Goal: Information Seeking & Learning: Find specific fact

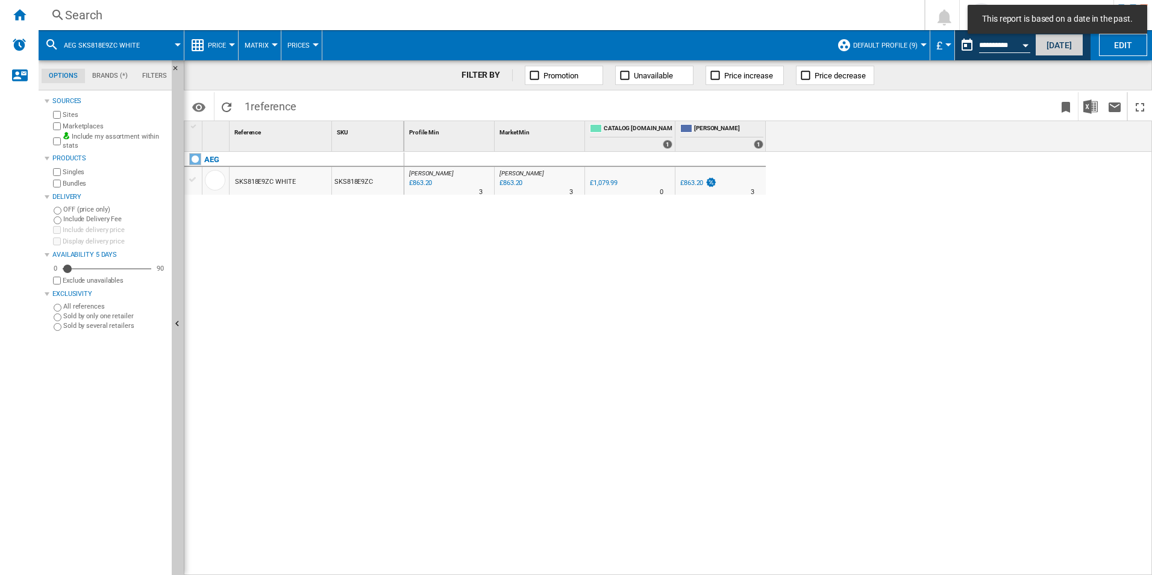
click at [1053, 43] on button "[DATE]" at bounding box center [1059, 45] width 48 height 22
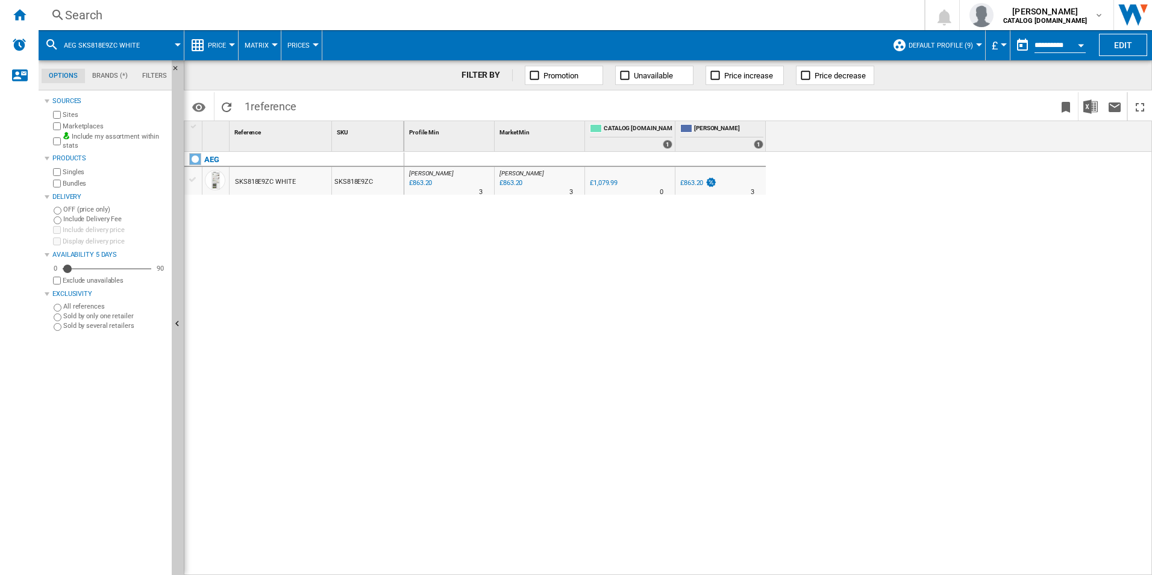
click at [243, 15] on div "Search" at bounding box center [479, 15] width 828 height 17
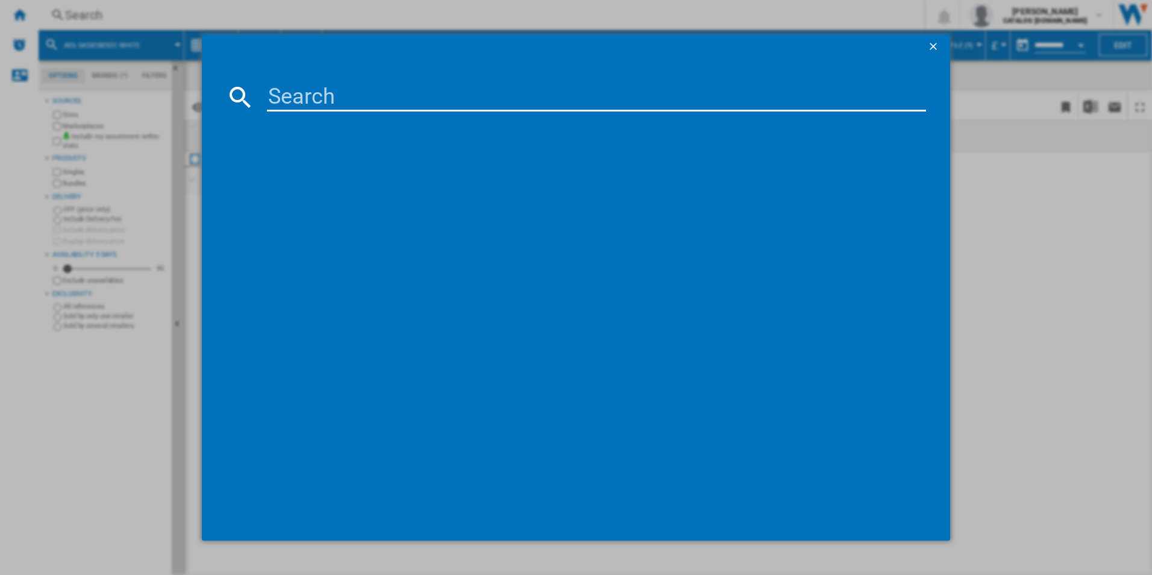
click at [299, 95] on input at bounding box center [597, 97] width 660 height 29
paste input "LFX50844B"
type input "LFX50844B"
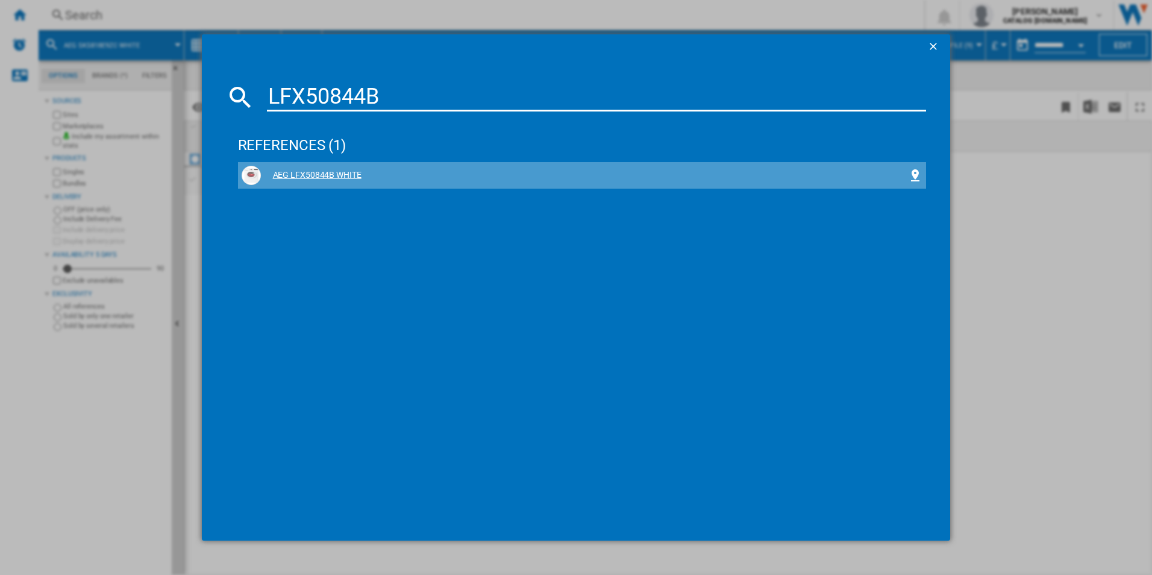
click at [322, 174] on div "AEG LFX50844B WHITE" at bounding box center [585, 175] width 648 height 12
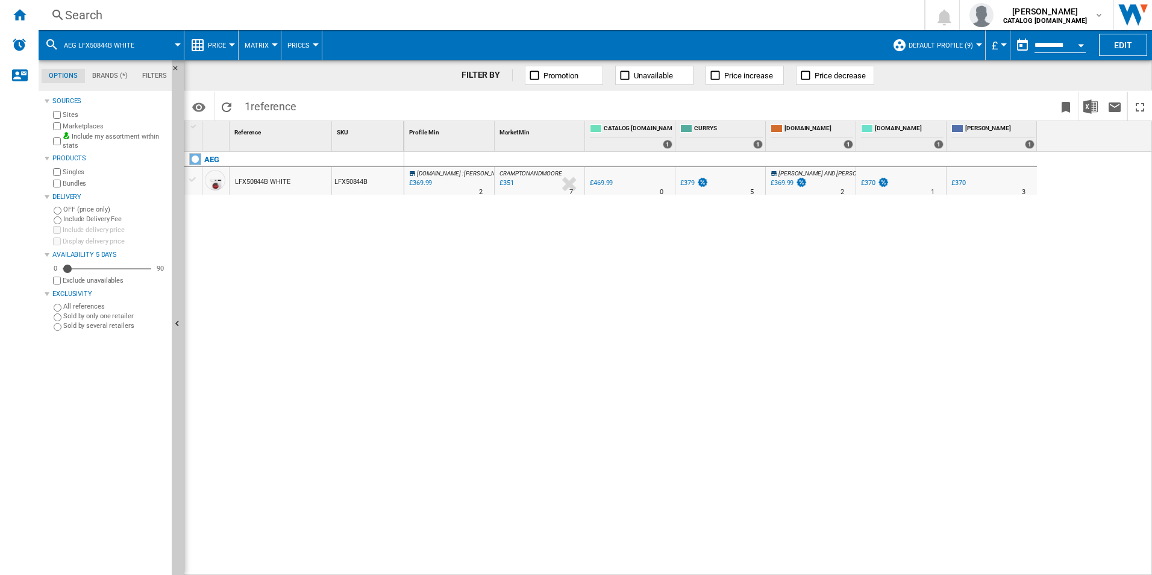
click at [969, 43] on span "Default profile (9)" at bounding box center [941, 46] width 64 height 8
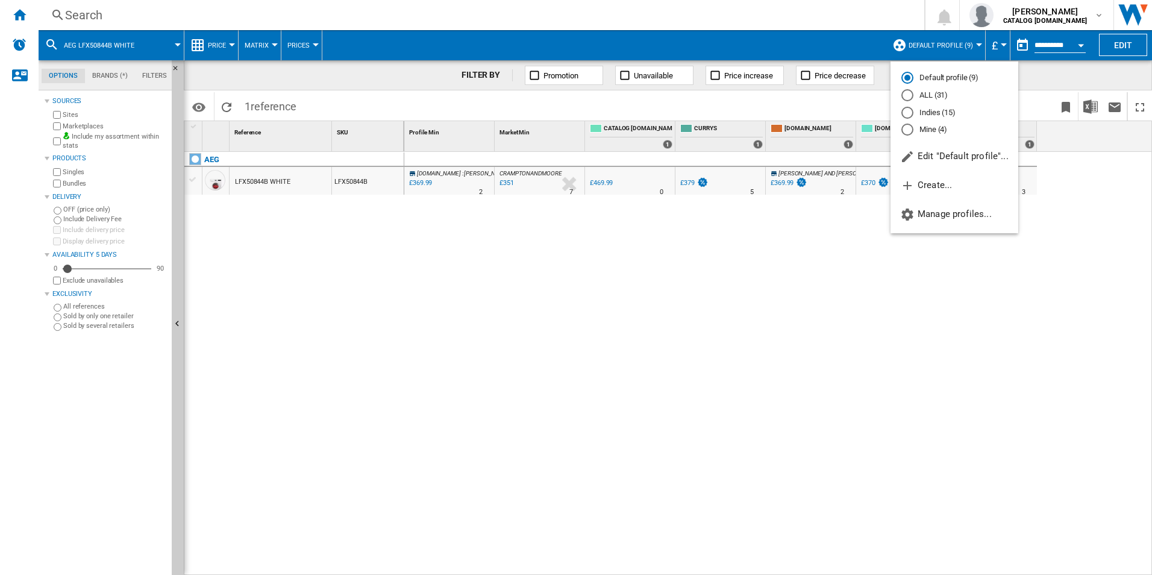
click at [935, 96] on md-radio-button "ALL (31)" at bounding box center [954, 95] width 106 height 11
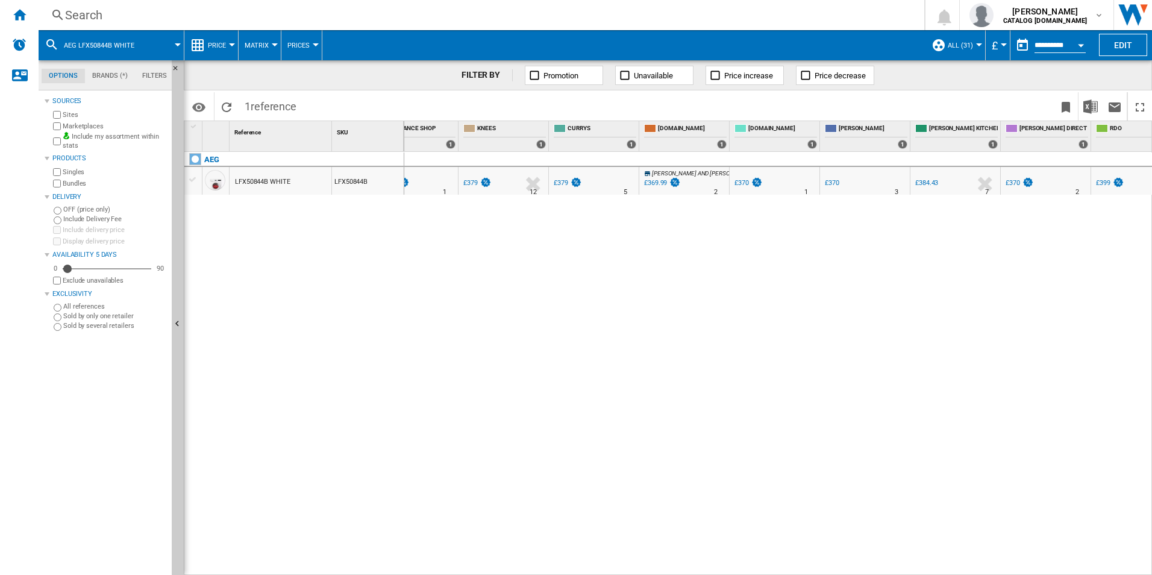
click at [110, 13] on div "Search" at bounding box center [479, 15] width 828 height 17
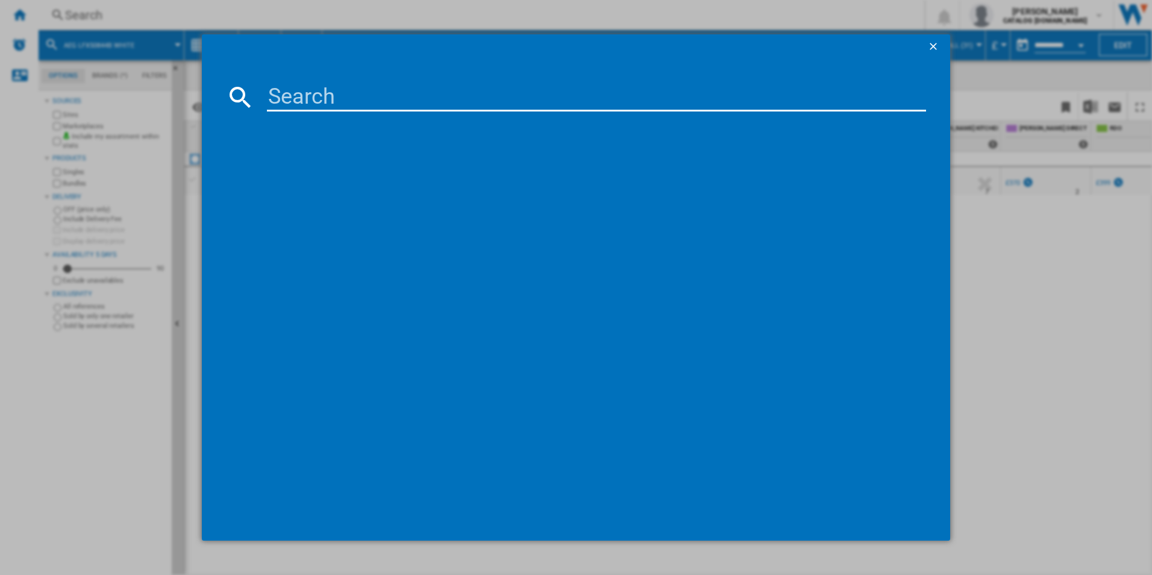
click at [335, 100] on input at bounding box center [597, 97] width 660 height 29
type input "LFX50842B"
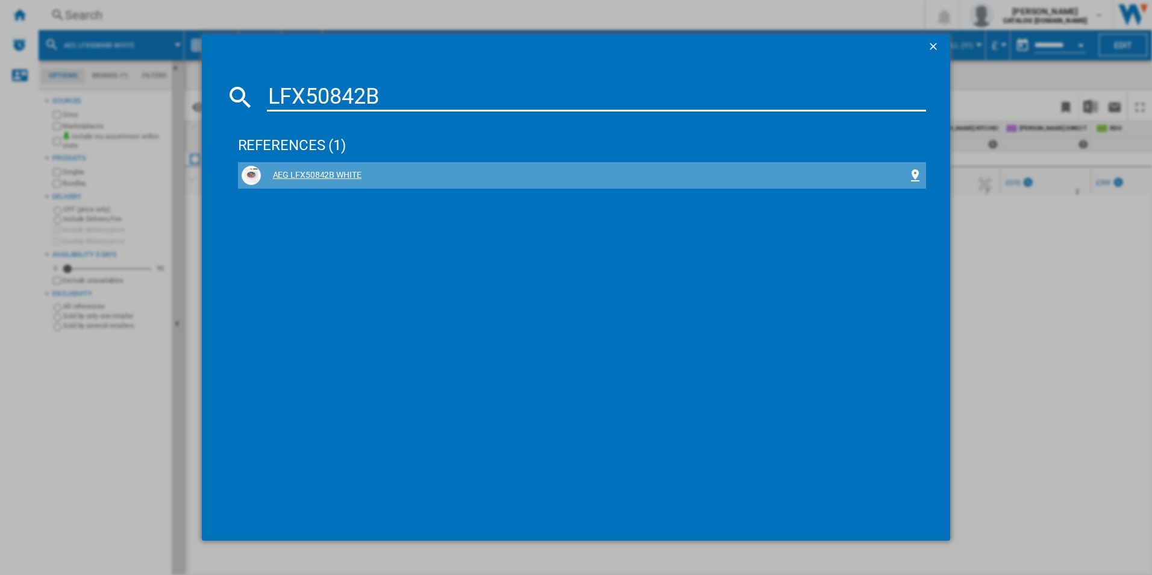
click at [362, 179] on div "AEG LFX50842B WHITE" at bounding box center [585, 175] width 648 height 12
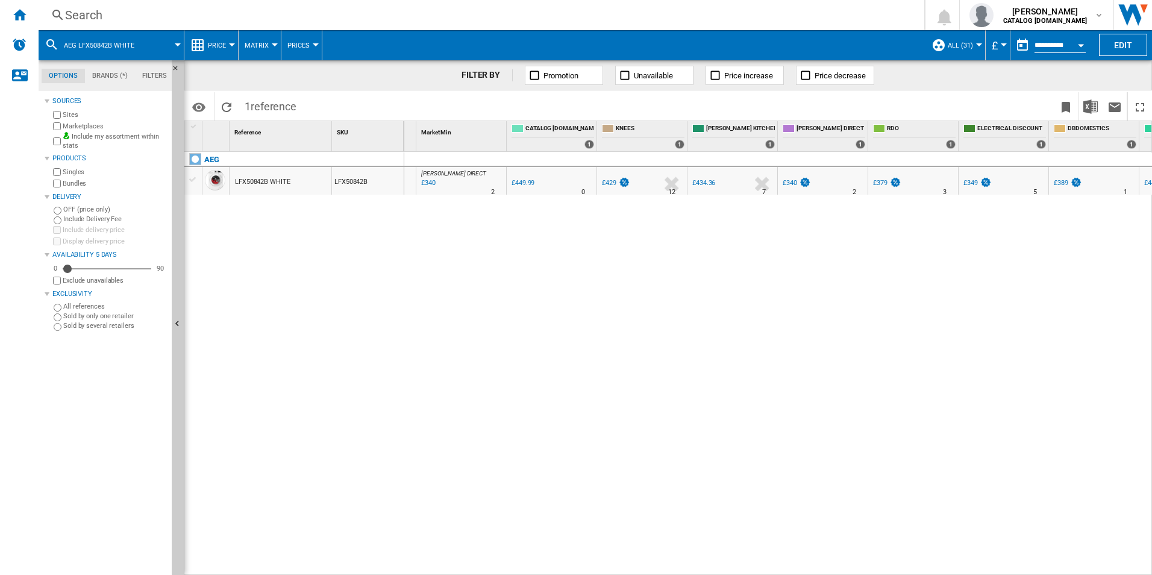
scroll to position [0, 81]
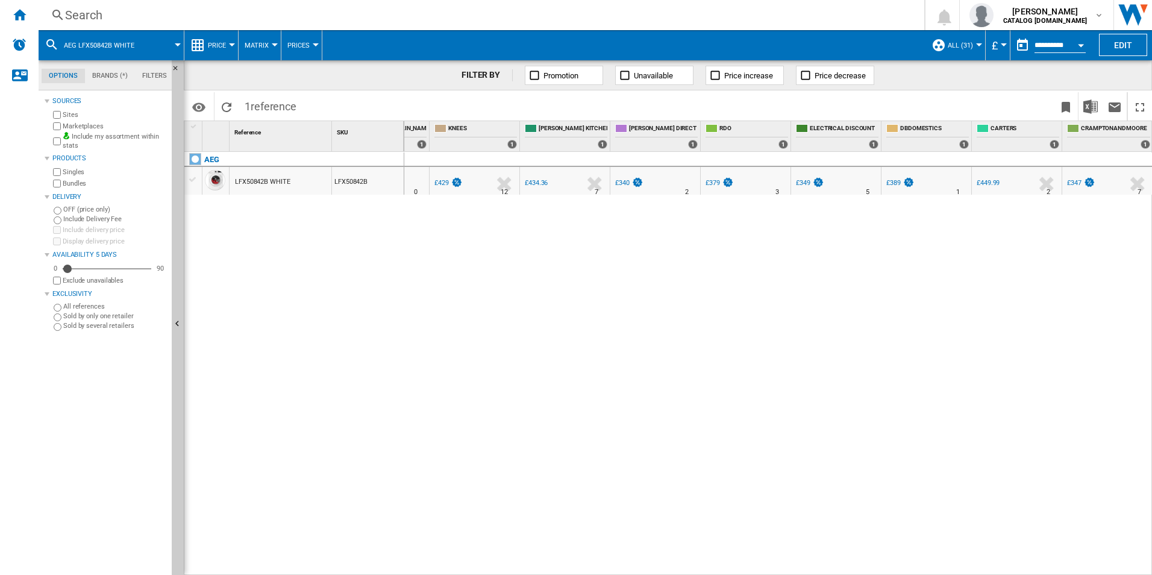
click at [428, 19] on div "Search" at bounding box center [479, 15] width 828 height 17
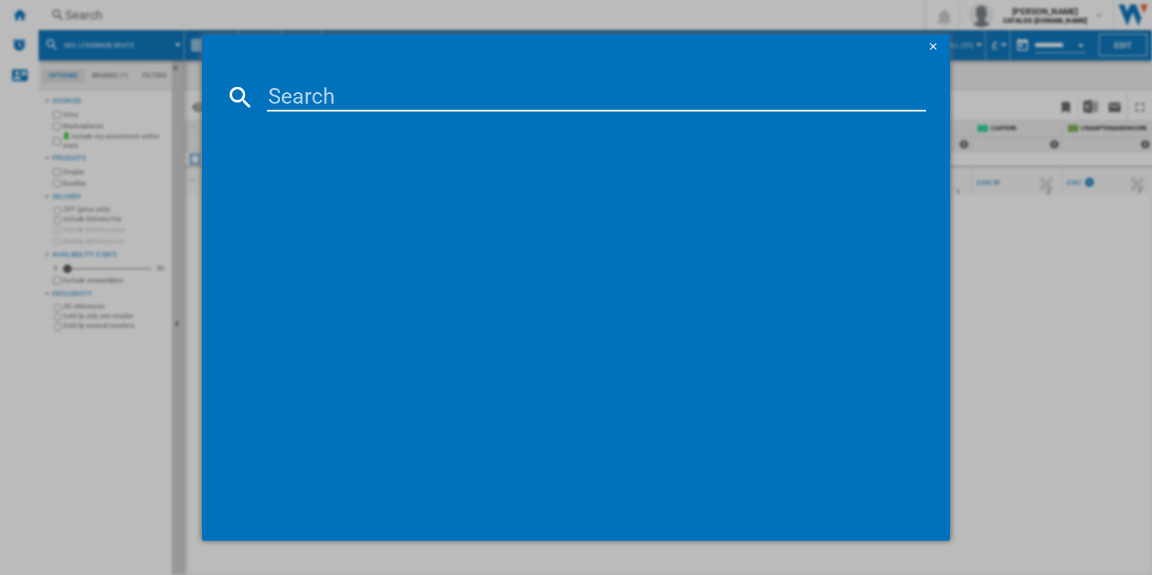
click at [392, 91] on input at bounding box center [597, 97] width 660 height 29
type input "L6FBK841B"
click at [341, 174] on div "AEG L6FBK841B WHITE" at bounding box center [585, 175] width 648 height 12
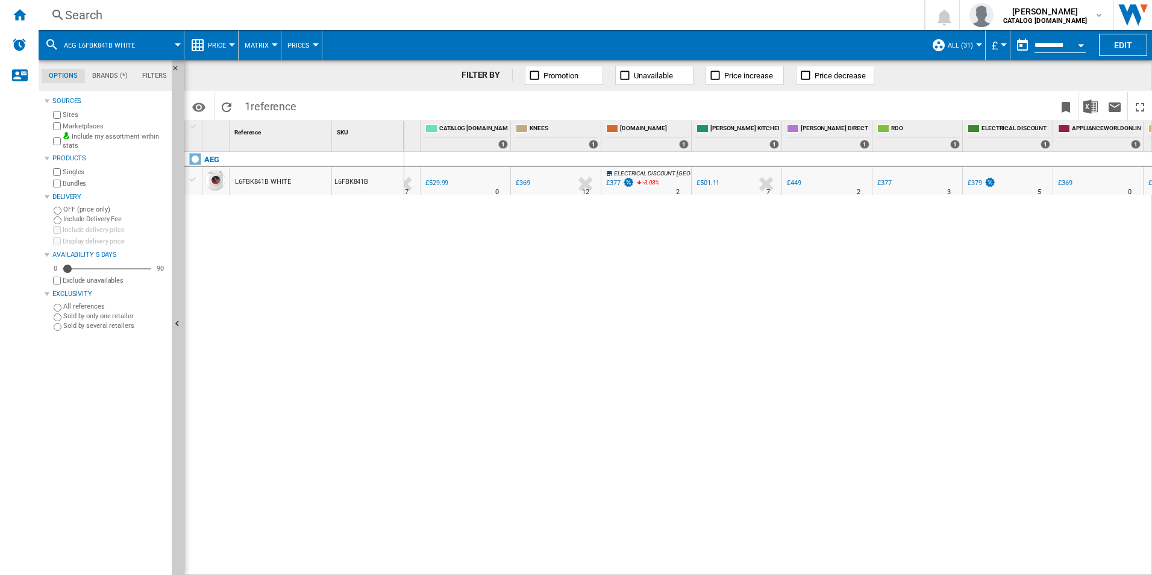
scroll to position [0, 189]
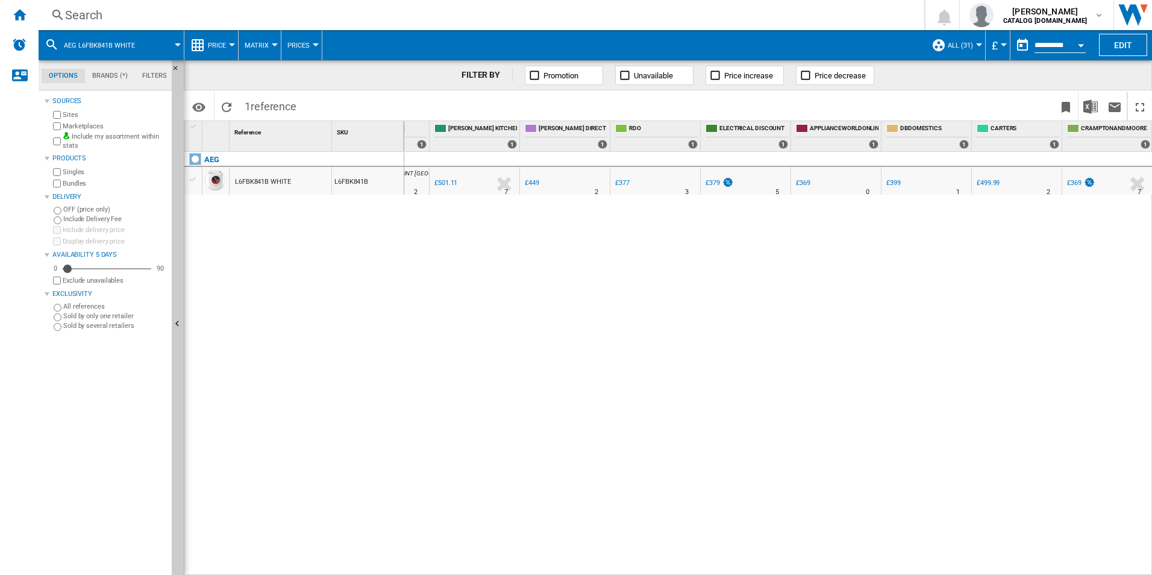
click at [257, 17] on div "Search" at bounding box center [479, 15] width 828 height 17
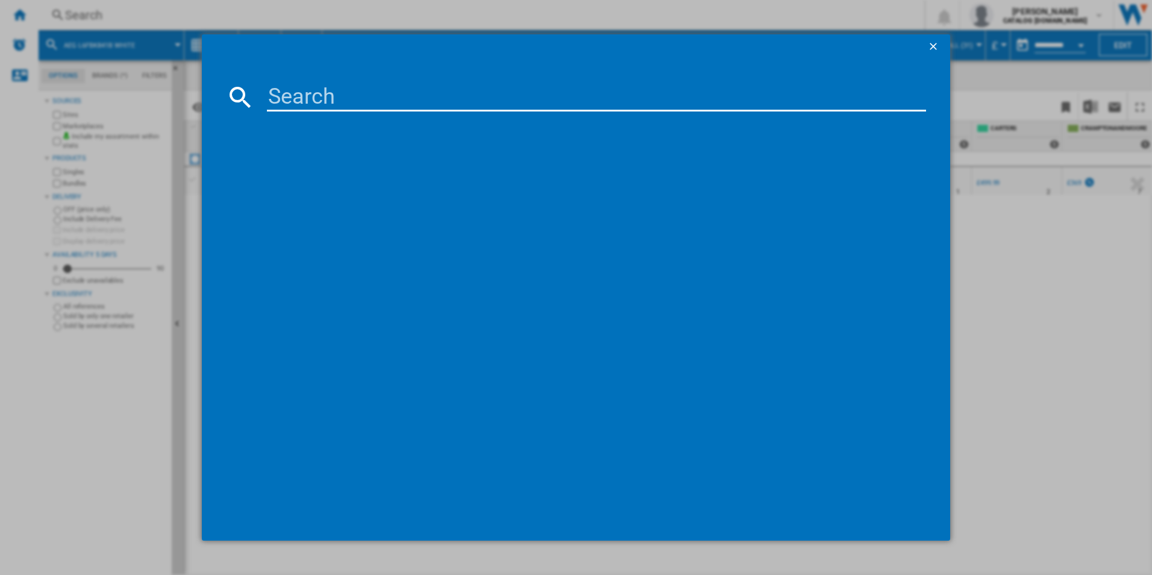
click at [295, 96] on input at bounding box center [597, 97] width 660 height 29
type input "LFR62844B"
click at [302, 171] on div "AEG LFR62844B WHITE" at bounding box center [585, 175] width 648 height 12
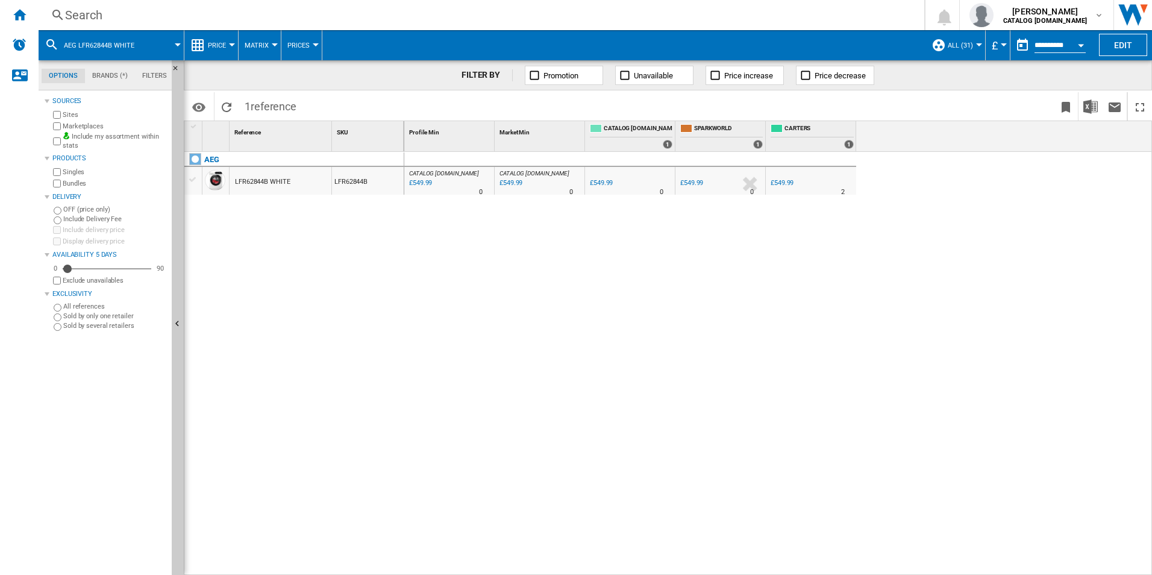
click at [195, 17] on div "Search" at bounding box center [479, 15] width 828 height 17
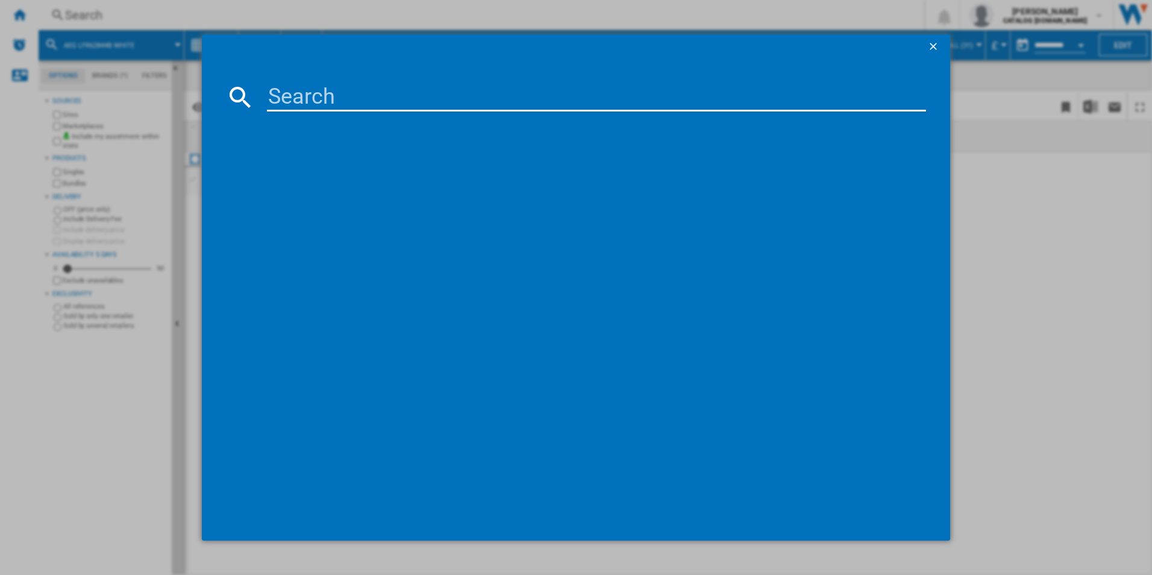
click at [309, 98] on input at bounding box center [597, 97] width 660 height 29
type input "LFR61842B"
click at [353, 173] on div "AEG LFR61842B WHITE" at bounding box center [585, 175] width 648 height 12
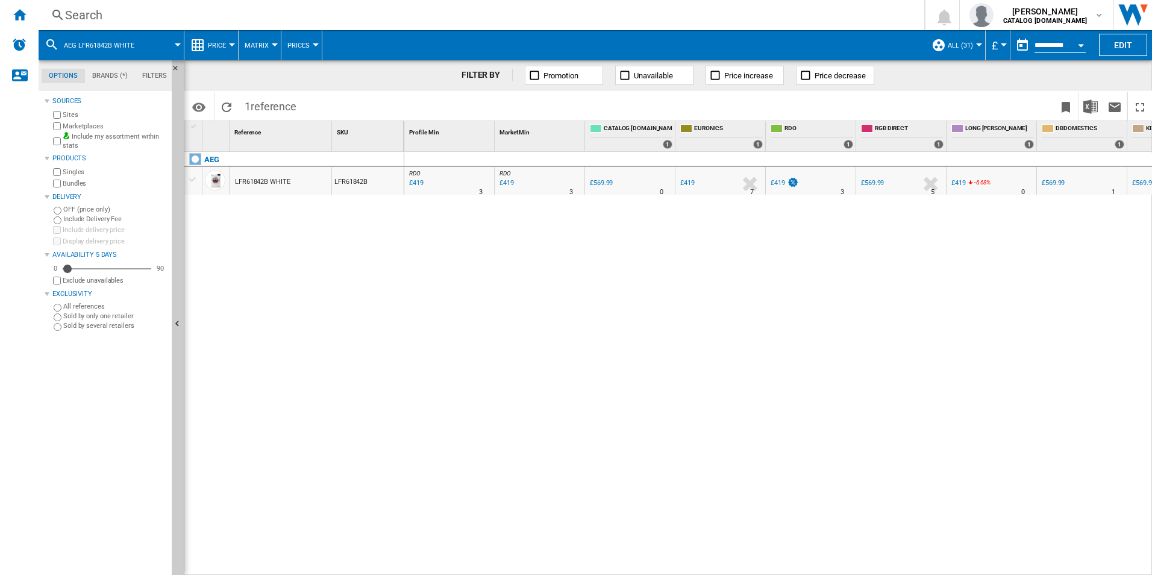
click at [182, 14] on div "Search" at bounding box center [479, 15] width 828 height 17
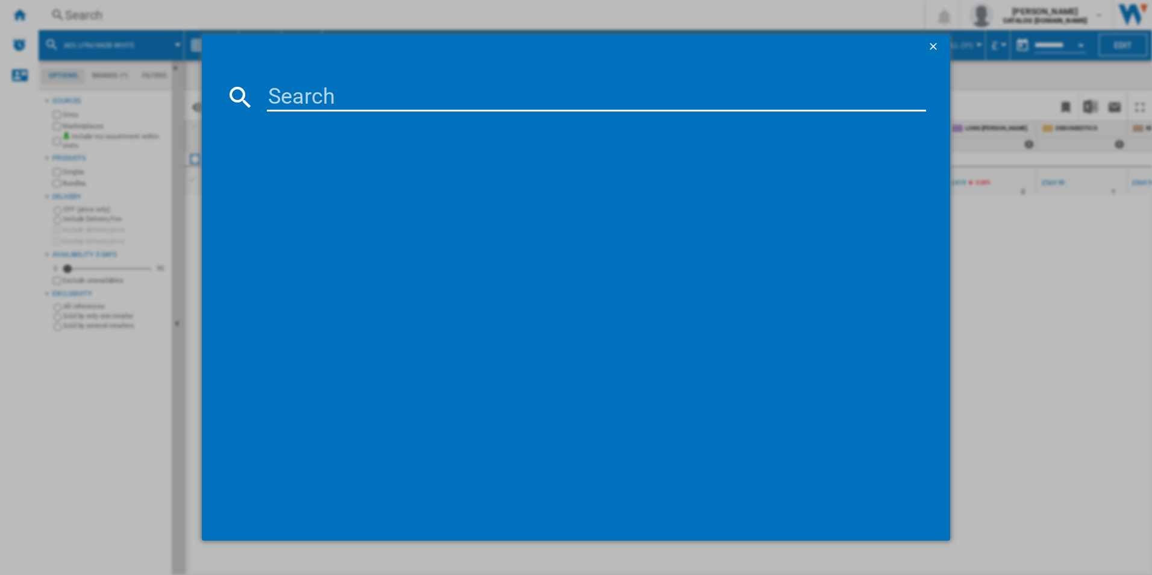
click at [285, 84] on input at bounding box center [597, 97] width 660 height 29
type input "LFR61844B"
click at [340, 175] on div "AEG LFR61844B WHITE" at bounding box center [585, 175] width 648 height 12
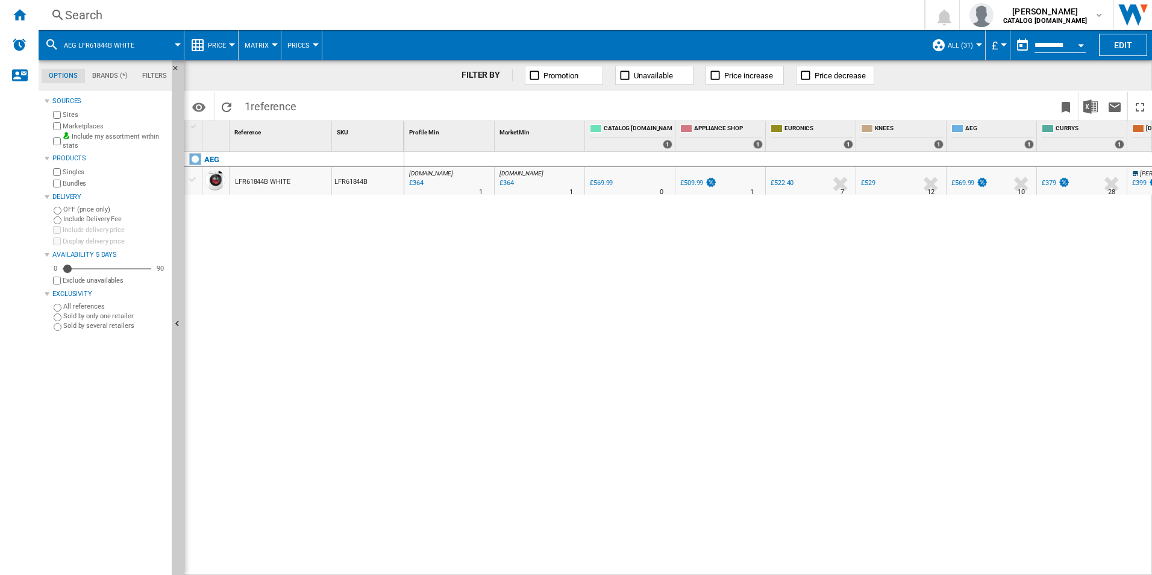
click at [588, 566] on div "[DOMAIN_NAME] : AO -36.1 % £364 % N/A 1 [DOMAIN_NAME] : AO [DOMAIN_NAME] : AO -…" at bounding box center [778, 364] width 748 height 424
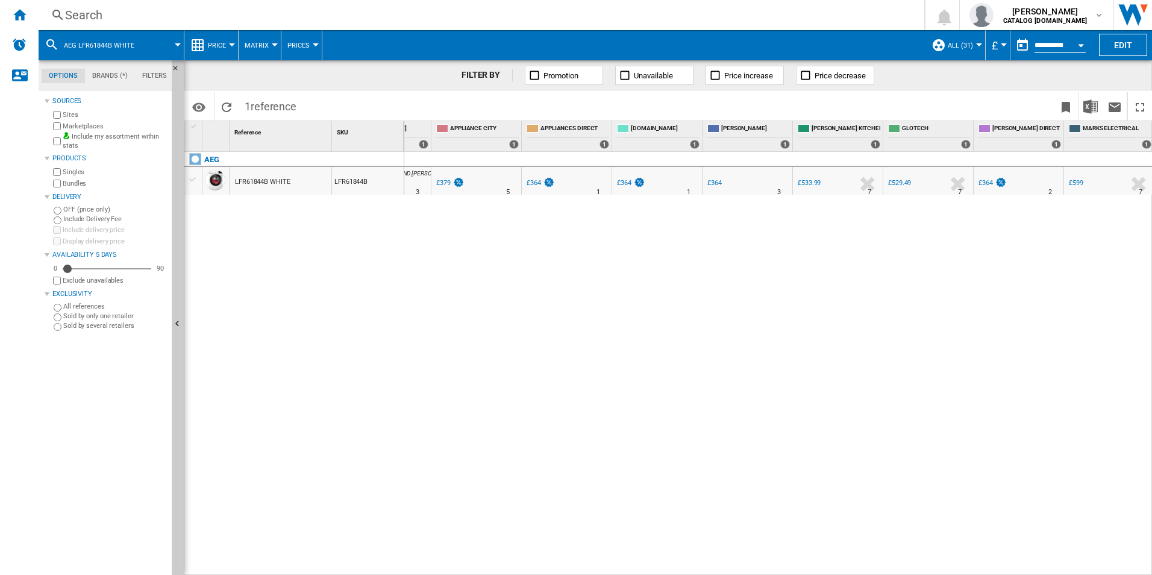
scroll to position [0, 825]
